Goal: Find specific page/section: Find specific page/section

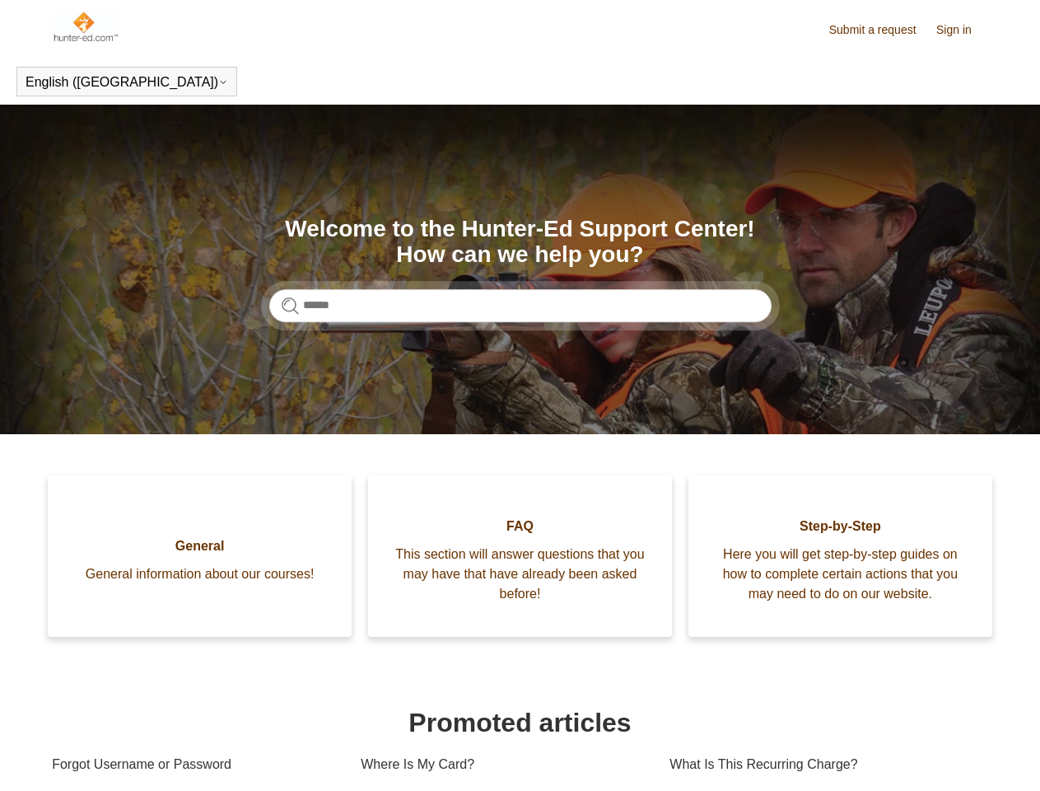
click at [68, 83] on button "English ([GEOGRAPHIC_DATA])" at bounding box center [127, 82] width 203 height 15
